Goal: Task Accomplishment & Management: Manage account settings

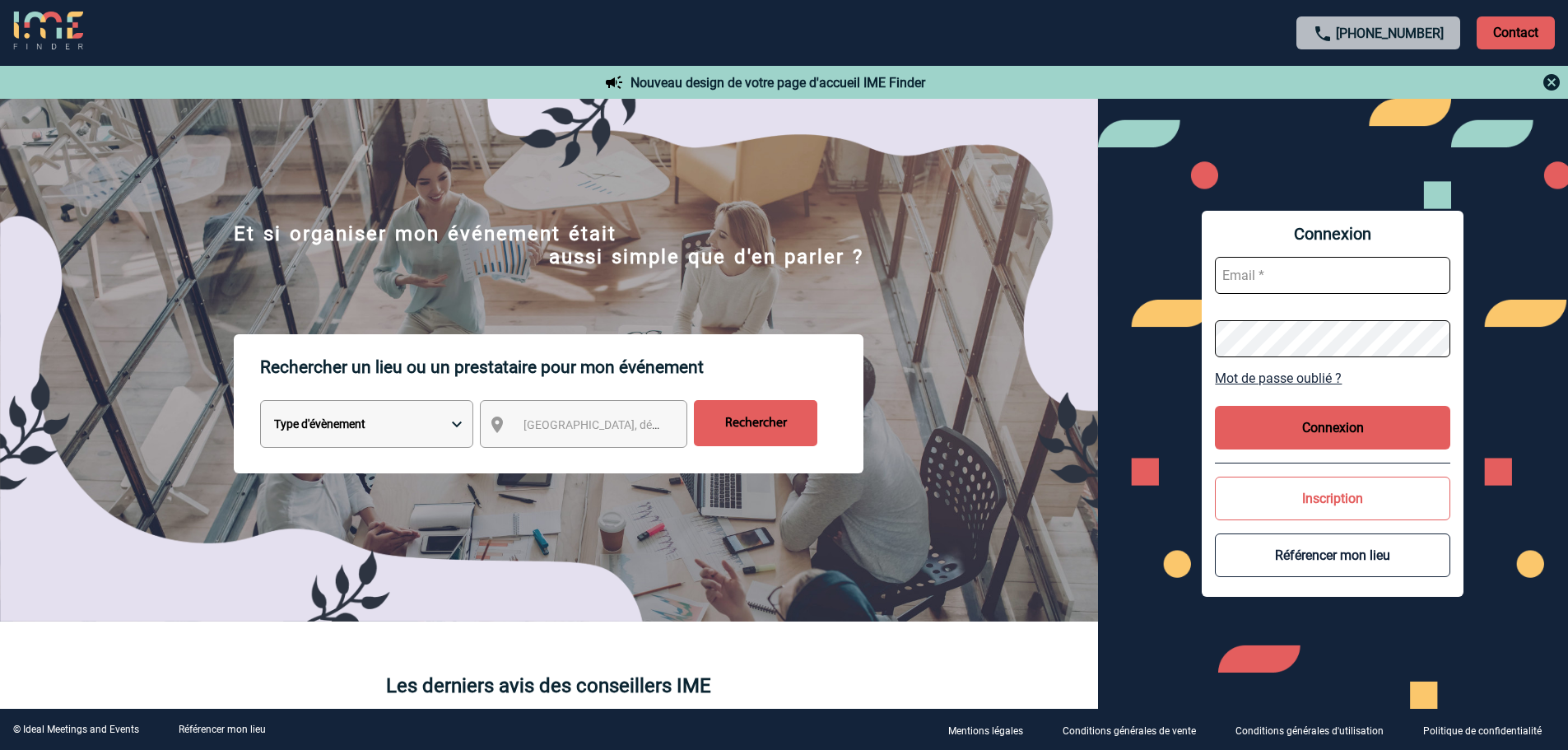
type input "[EMAIL_ADDRESS][DOMAIN_NAME]"
click at [1324, 418] on button "Connexion" at bounding box center [1333, 427] width 236 height 43
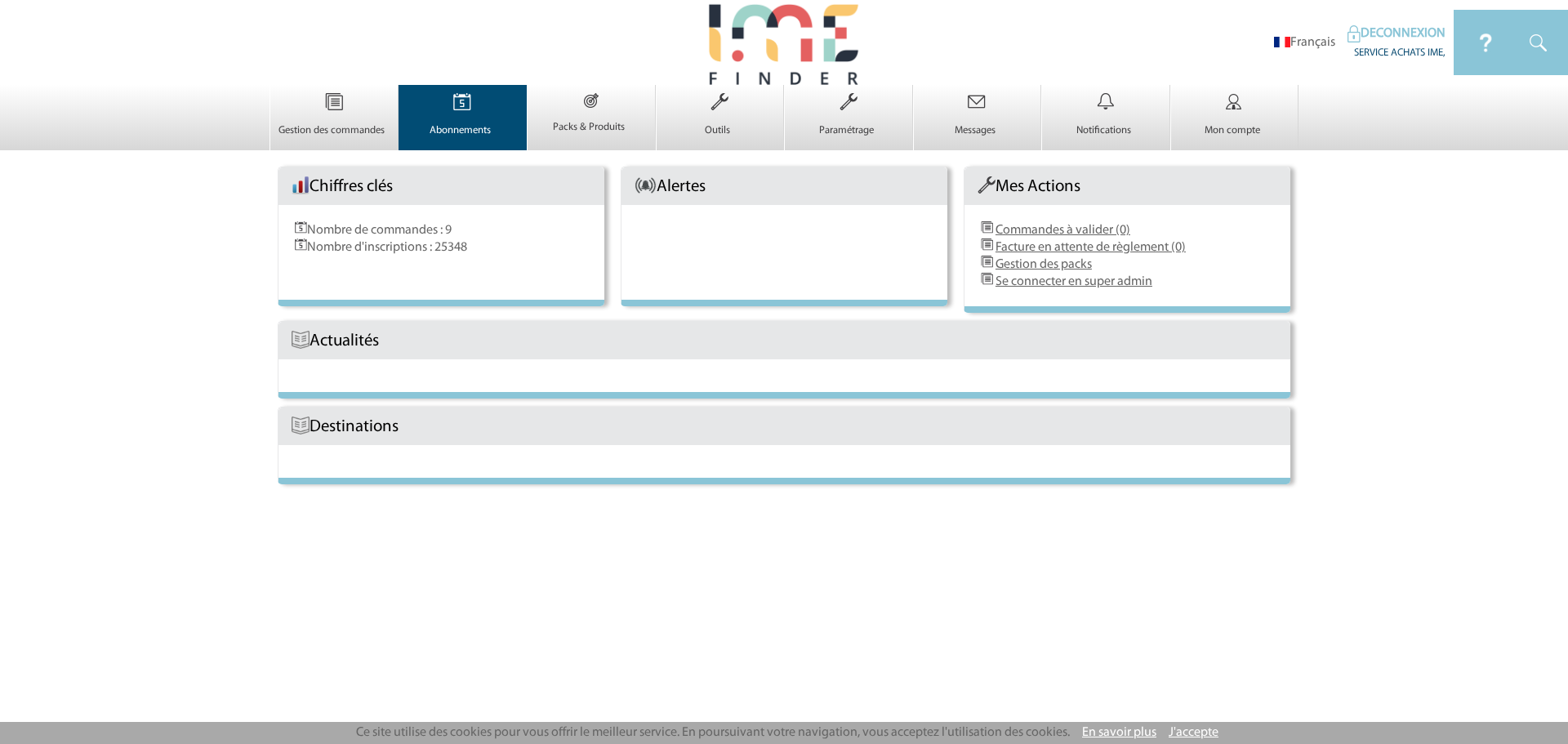
click at [454, 121] on link "Abonnements 0" at bounding box center [463, 123] width 128 height 27
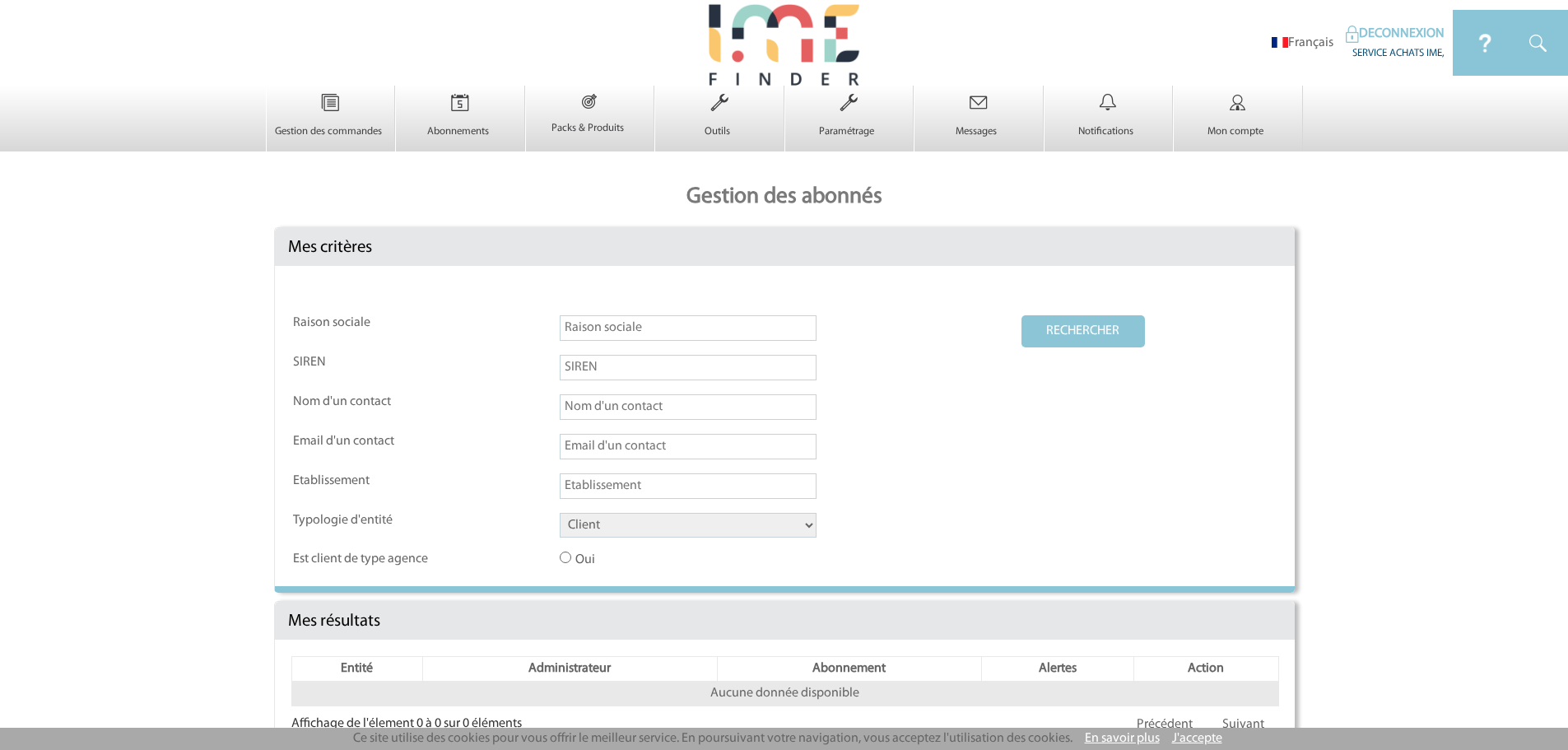
click at [643, 340] on input "text" at bounding box center [687, 329] width 257 height 26
type input "hospitality"
click at [614, 520] on select "Client Fournisseur Agence Promoteur Genius Backoffice" at bounding box center [687, 525] width 257 height 25
select select "FOURNISSEUR"
click at [559, 513] on select "Client Fournisseur Agence Promoteur Genius Backoffice" at bounding box center [687, 525] width 257 height 25
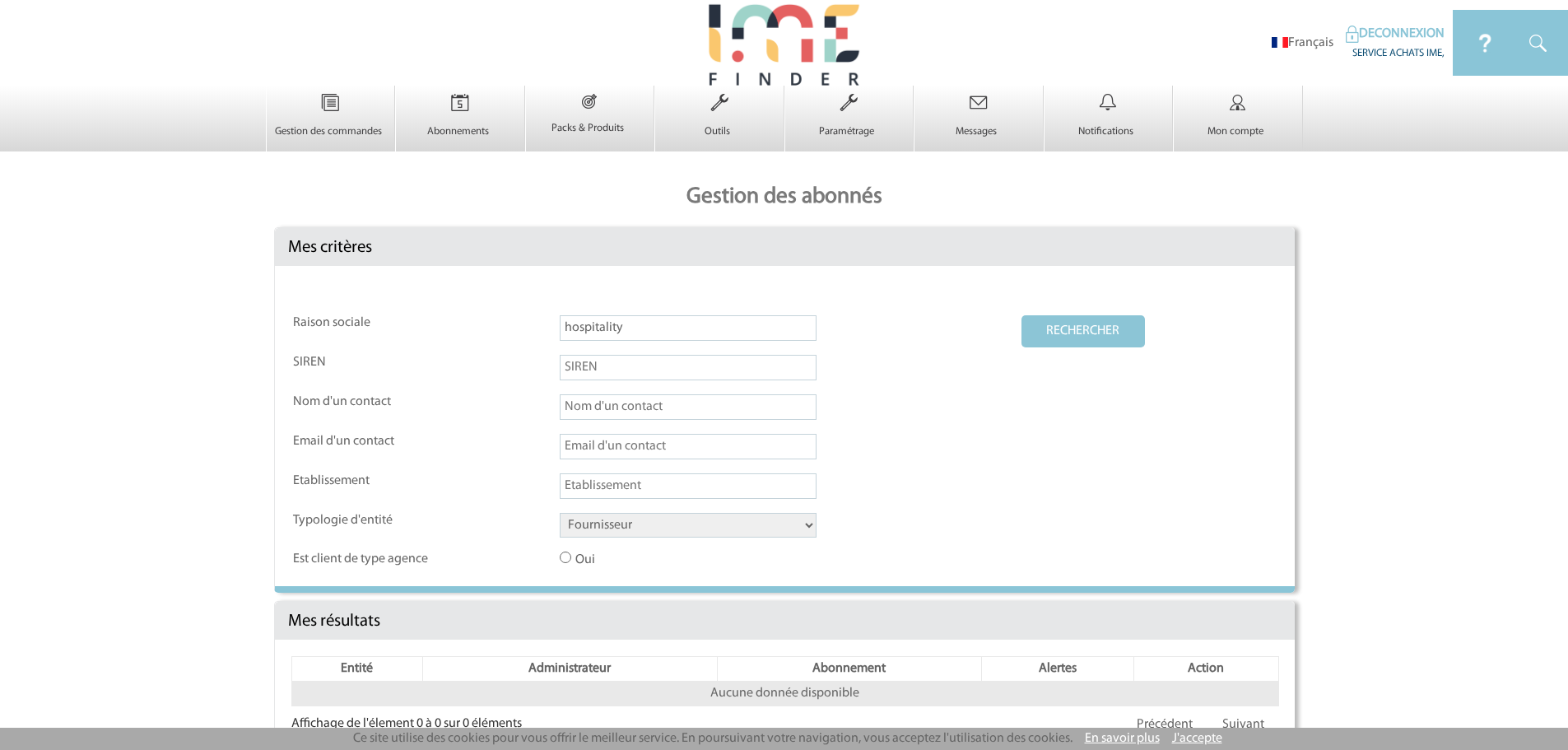
click at [1043, 339] on button "RECHERCHER" at bounding box center [1083, 331] width 123 height 32
click at [1085, 320] on button "RECHERCHER" at bounding box center [1083, 331] width 123 height 32
click at [669, 319] on input "hospitality" at bounding box center [687, 329] width 257 height 26
type input "hospitality"
click at [1086, 349] on td "RECHERCHER" at bounding box center [1148, 334] width 255 height 38
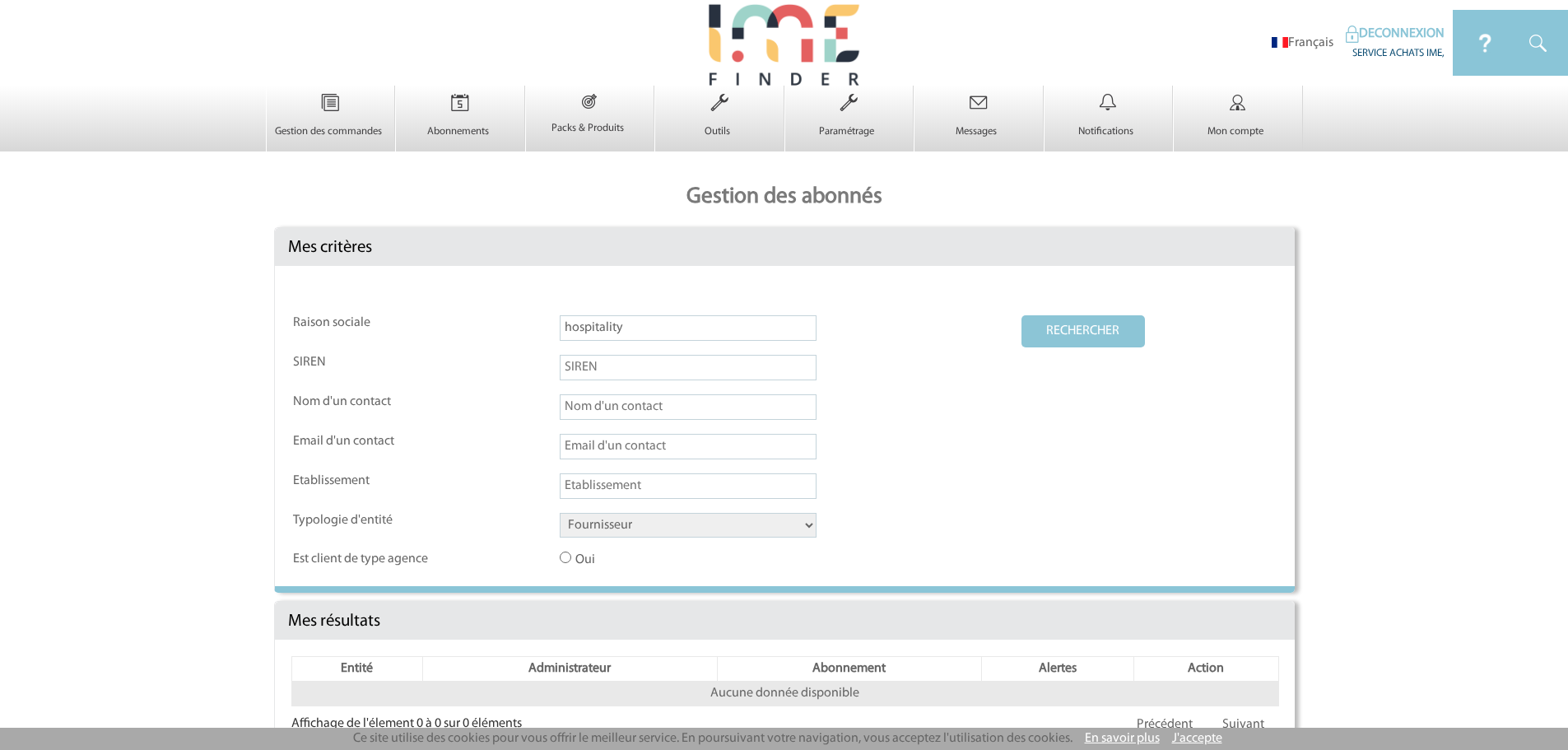
click at [1091, 332] on button "RECHERCHER" at bounding box center [1083, 331] width 123 height 32
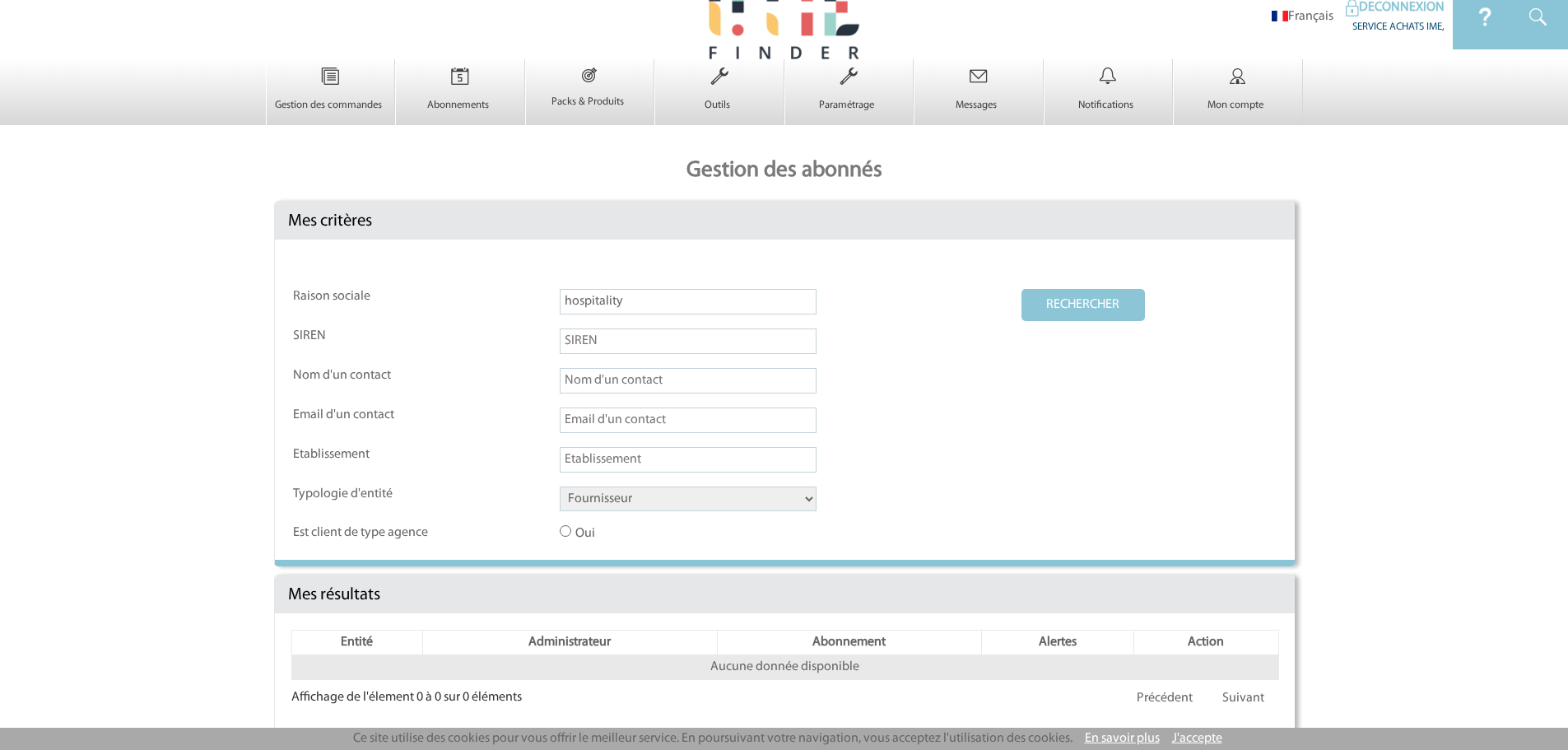
scroll to position [40, 0]
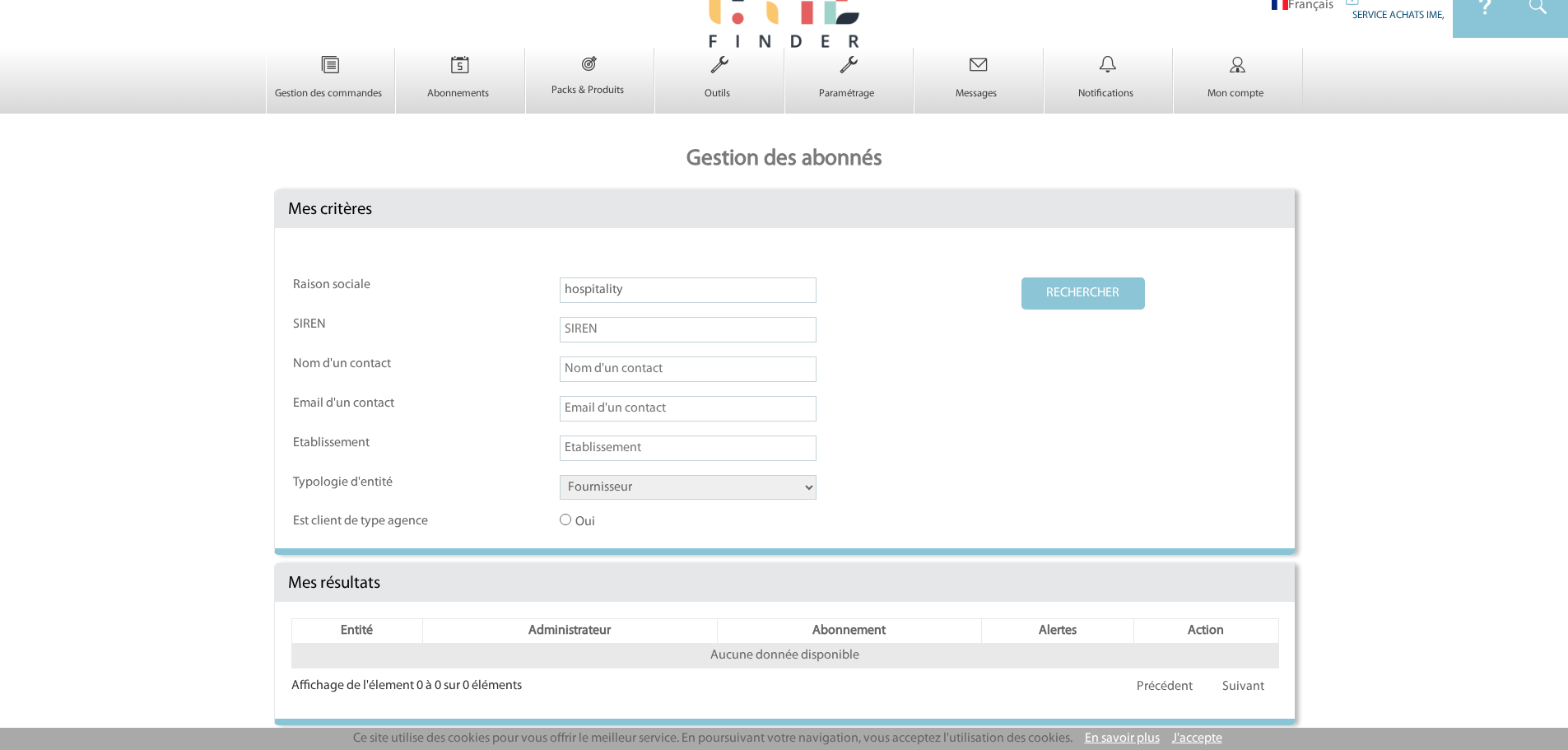
click at [637, 411] on input "text" at bounding box center [687, 409] width 257 height 26
paste input "[EMAIL_ADDRESS][DOMAIN_NAME]"
type input "[EMAIL_ADDRESS][DOMAIN_NAME]"
drag, startPoint x: 649, startPoint y: 296, endPoint x: 386, endPoint y: 292, distance: 263.0
click at [386, 292] on tr "Raison sociale hospitality RECHERCHER" at bounding box center [784, 295] width 984 height 38
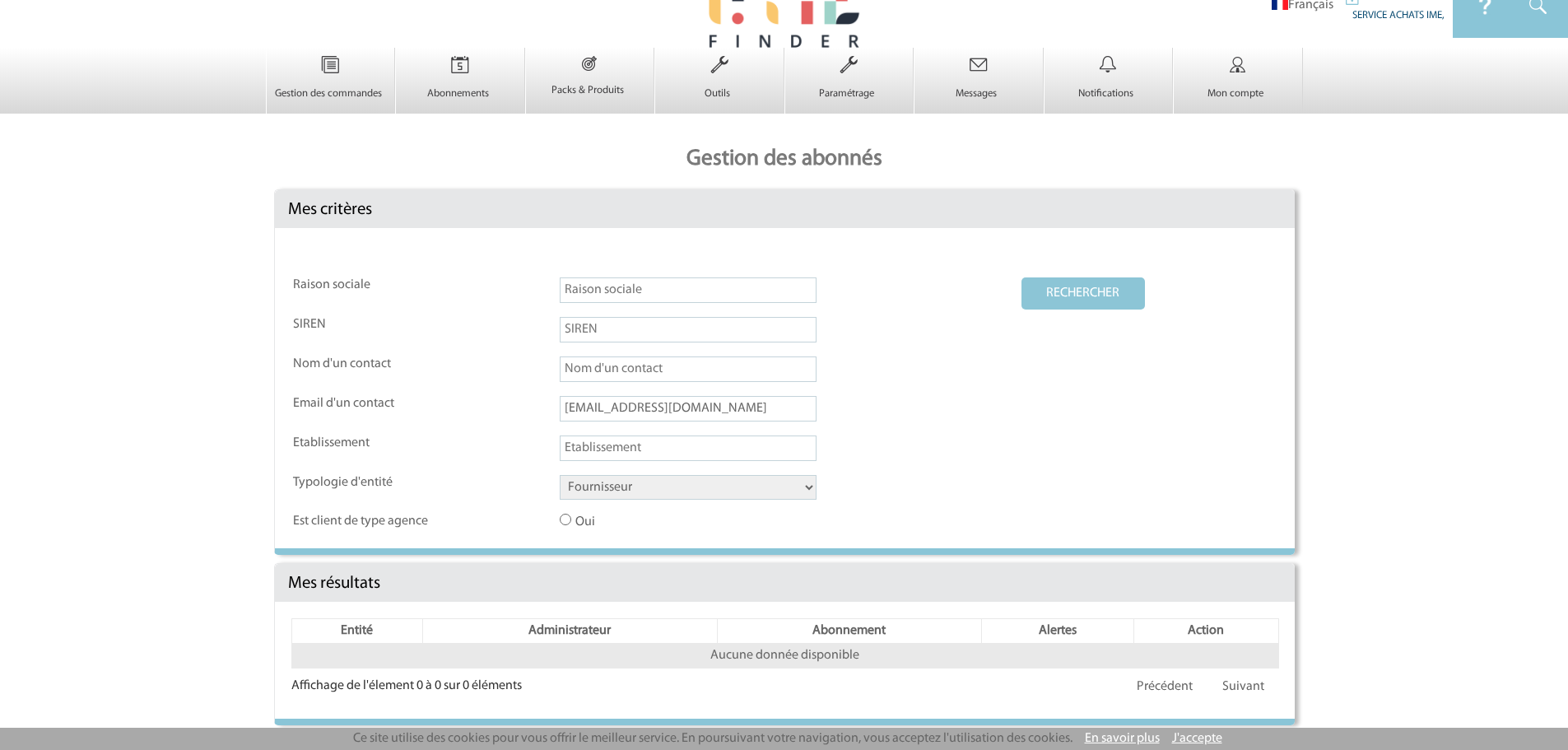
click at [1123, 281] on button "RECHERCHER" at bounding box center [1083, 293] width 123 height 32
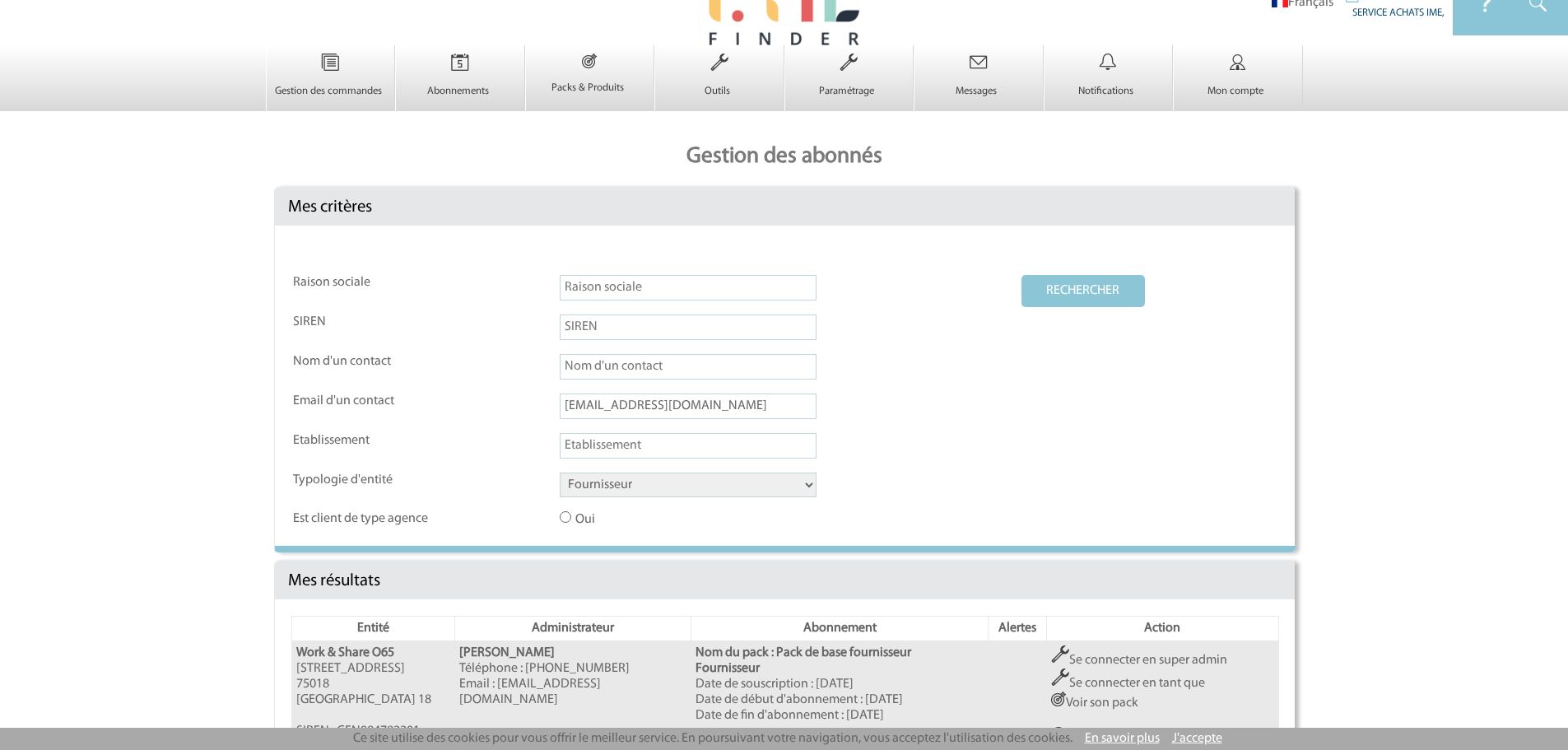
scroll to position [171, 0]
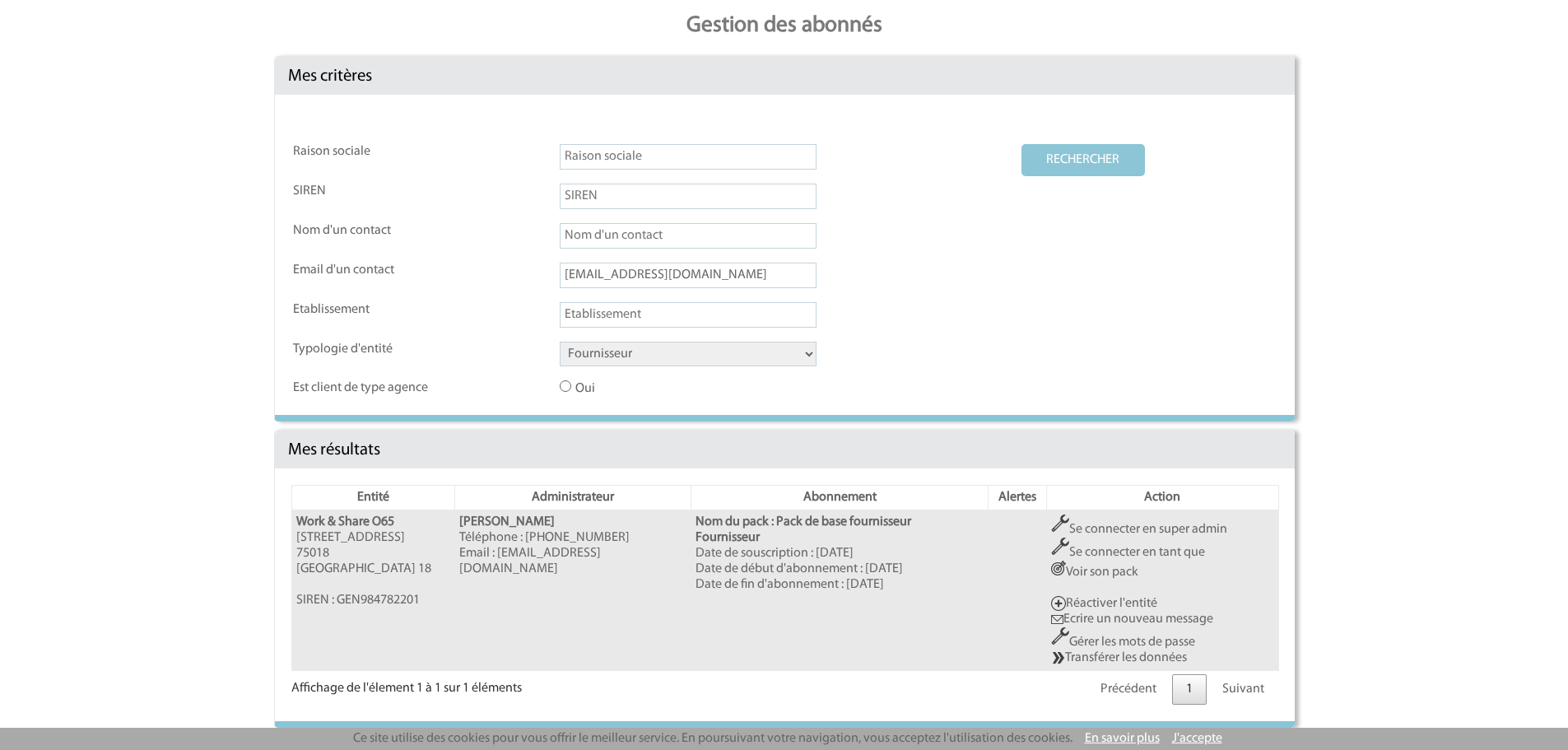
click at [1148, 640] on link "Gérer les mots de passe" at bounding box center [1123, 642] width 144 height 13
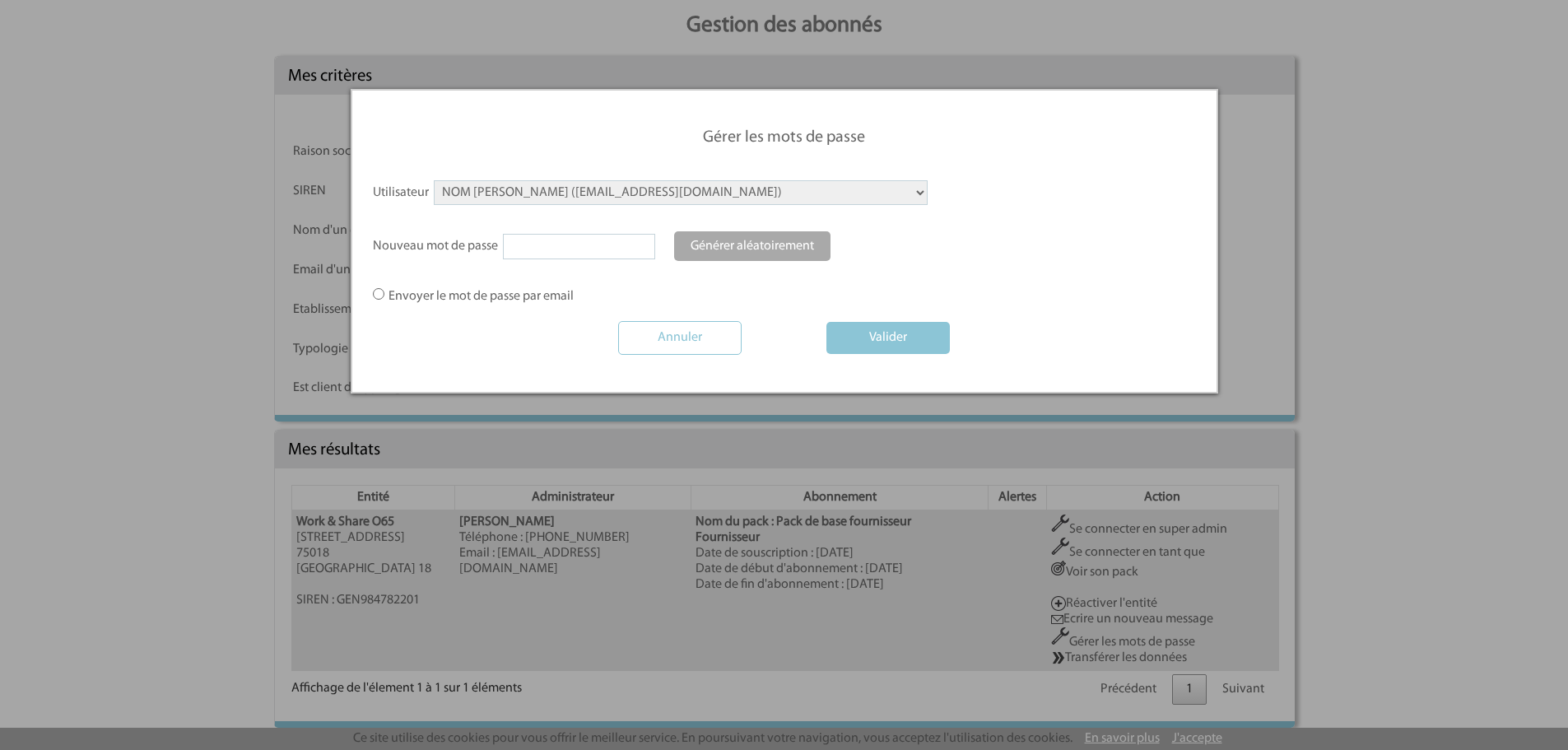
click at [645, 186] on select "NOM [PERSON_NAME] ([EMAIL_ADDRESS][DOMAIN_NAME]) [PERSON_NAME] ([EMAIL_ADDRESS]…" at bounding box center [680, 192] width 494 height 25
click at [642, 187] on select "NOM [PERSON_NAME] ([EMAIL_ADDRESS][DOMAIN_NAME]) [PERSON_NAME] ([EMAIL_ADDRESS]…" at bounding box center [680, 192] width 494 height 25
click at [785, 240] on link "Générer aléatoirement" at bounding box center [753, 246] width 156 height 29
type input "YVt9e9_xhV"
click at [535, 298] on label "Envoyer le mot de passe par email" at bounding box center [473, 296] width 201 height 17
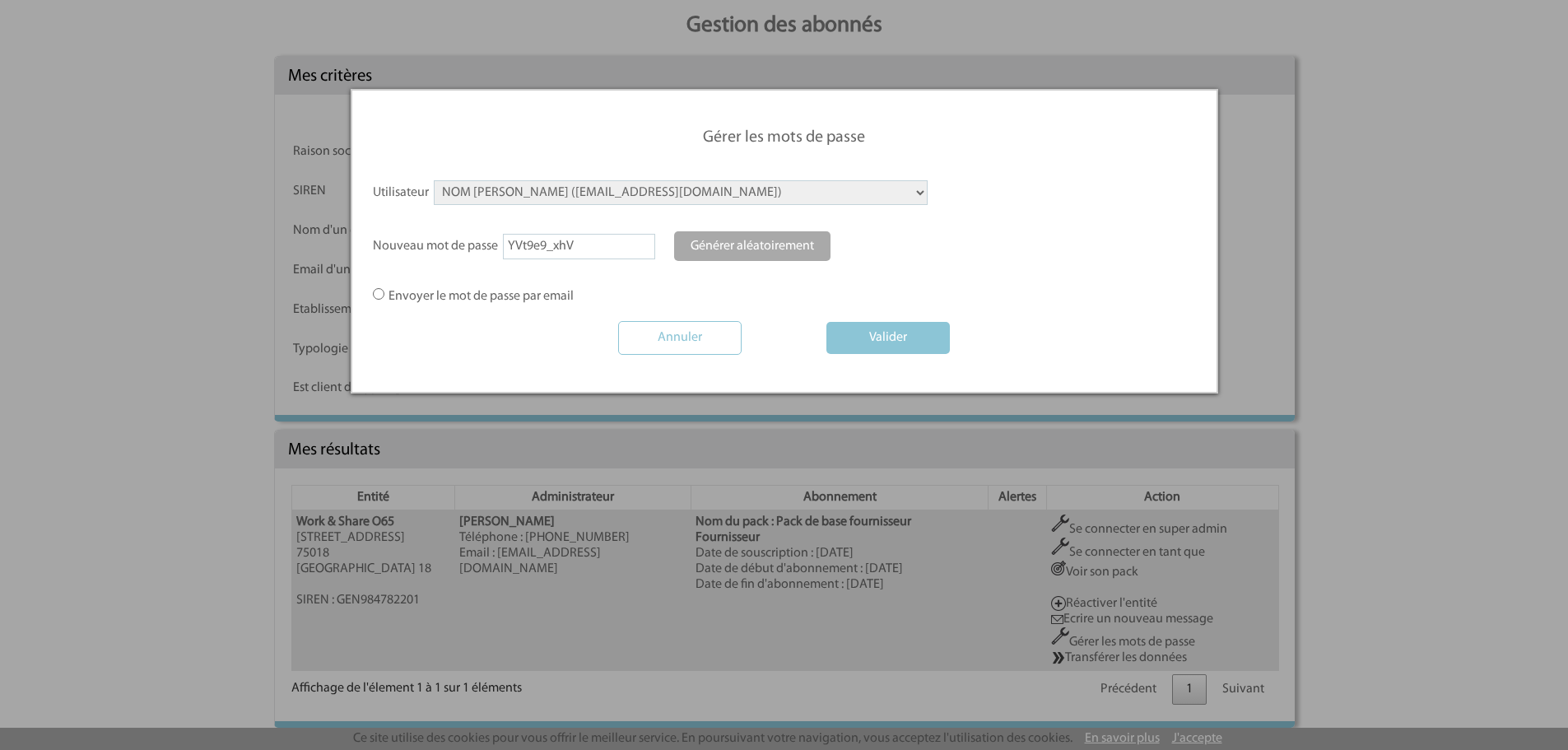
click at [0, 0] on input "Envoyer le mot de passe par email" at bounding box center [0, 0] width 0 height 0
click at [879, 334] on button "Valider" at bounding box center [888, 338] width 123 height 32
